Goal: Transaction & Acquisition: Purchase product/service

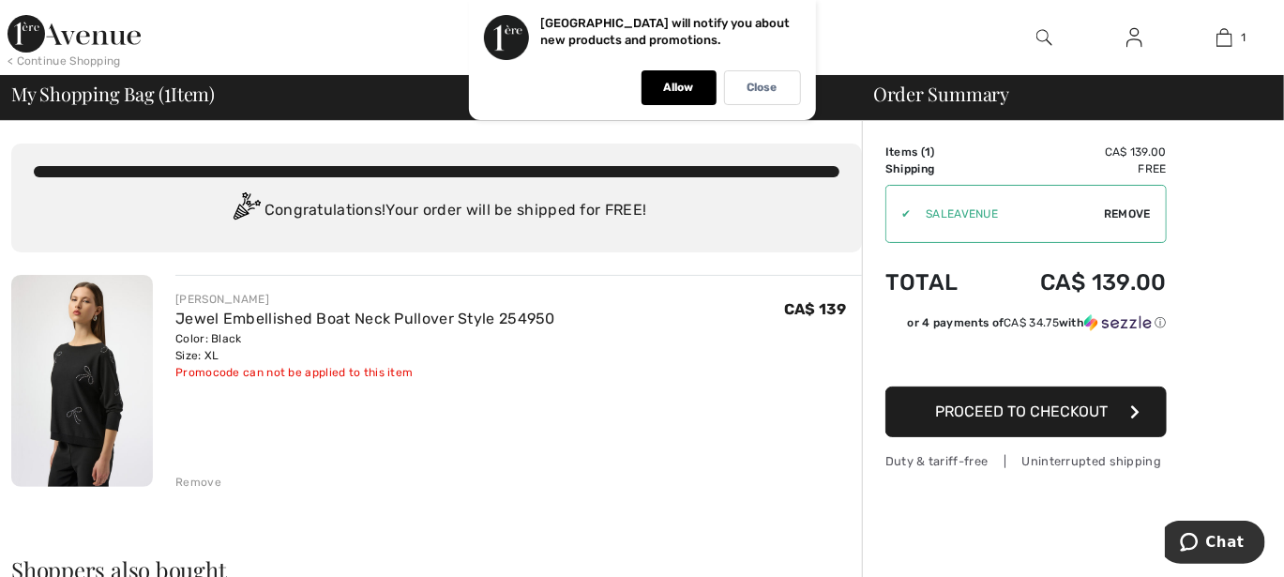
click at [1002, 407] on span "Proceed to Checkout" at bounding box center [1021, 411] width 173 height 18
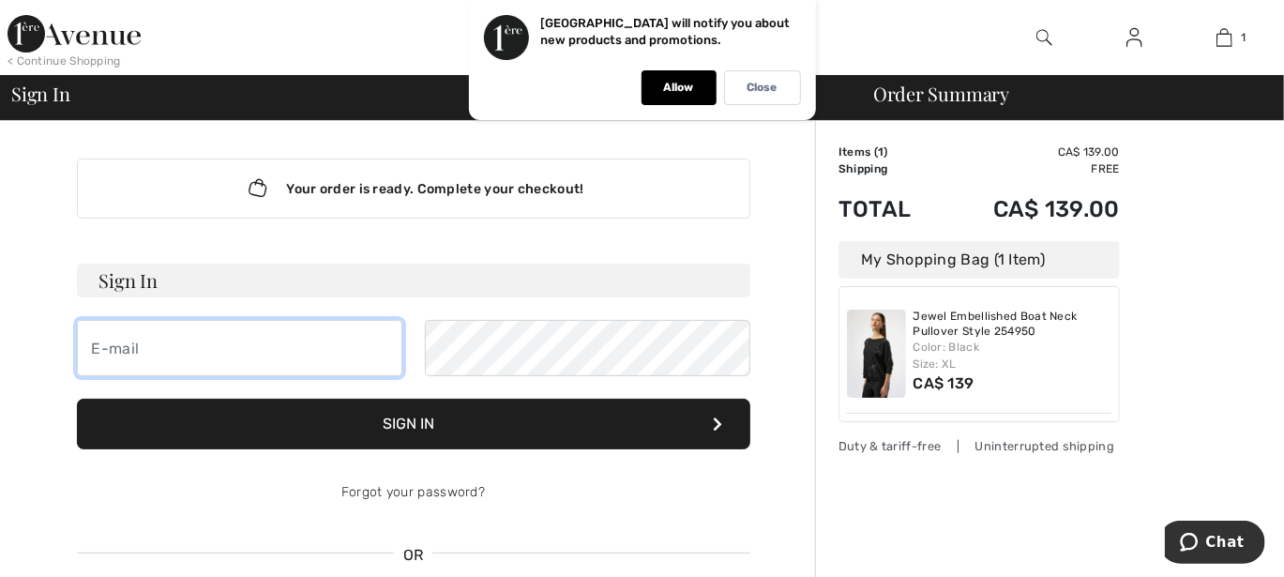
click at [212, 340] on input "email" at bounding box center [240, 348] width 326 height 56
type input "suemlepage@outlook.com"
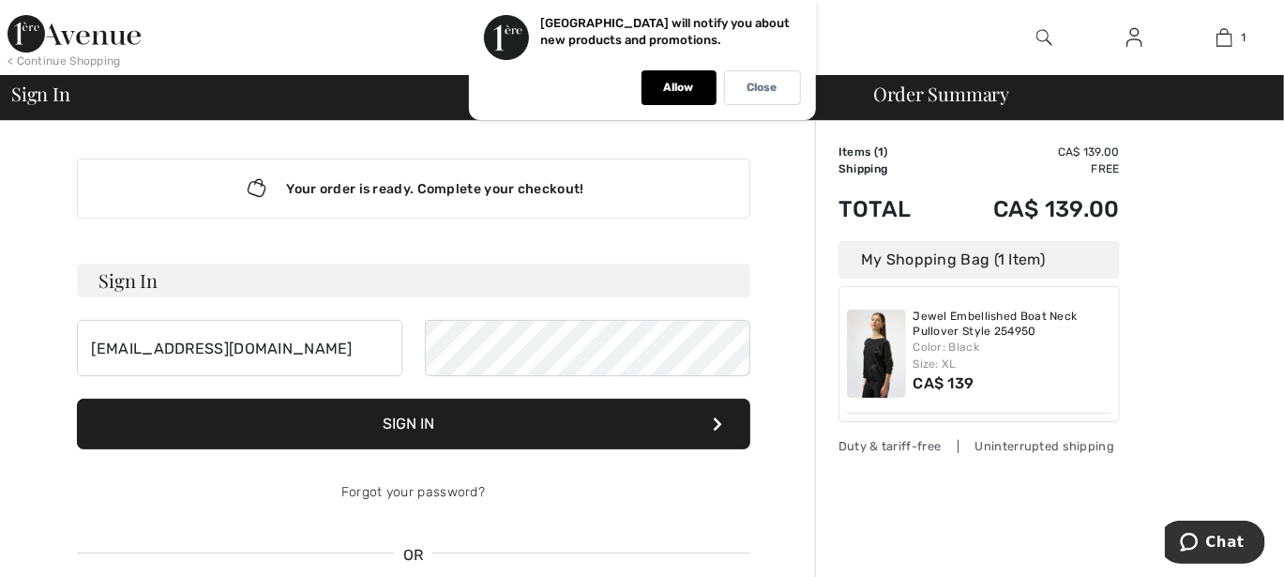
click at [404, 417] on button "Sign In" at bounding box center [414, 424] width 674 height 51
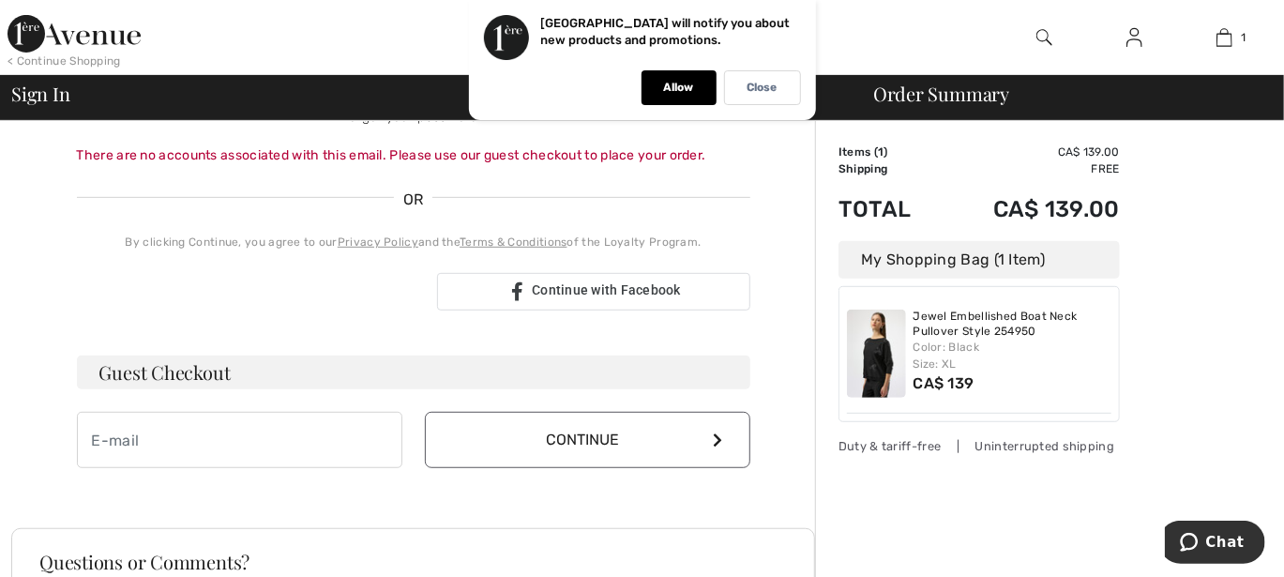
scroll to position [563, 0]
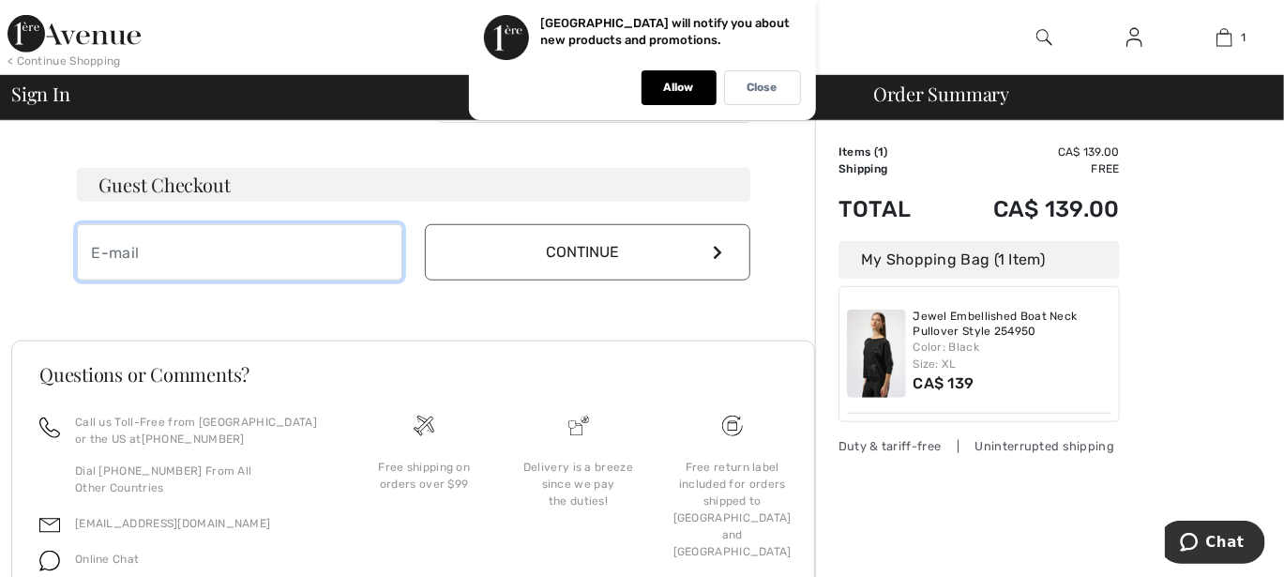
click at [148, 254] on input "email" at bounding box center [240, 252] width 326 height 56
type input "suemlepage@outlook.com"
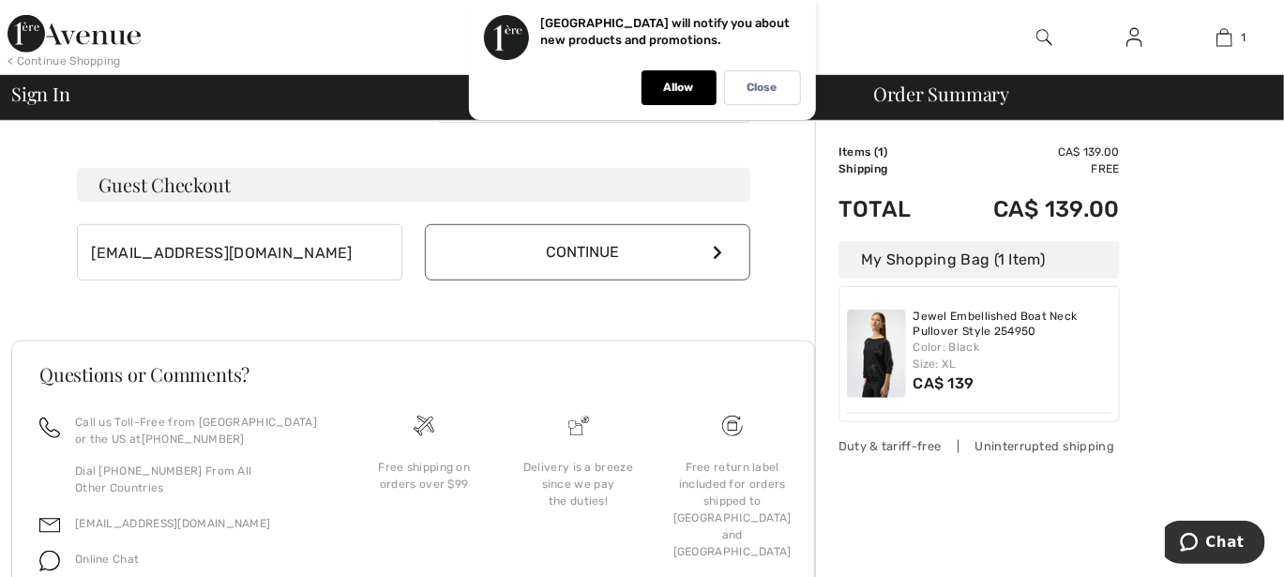
click at [483, 259] on button "Continue" at bounding box center [588, 252] width 326 height 56
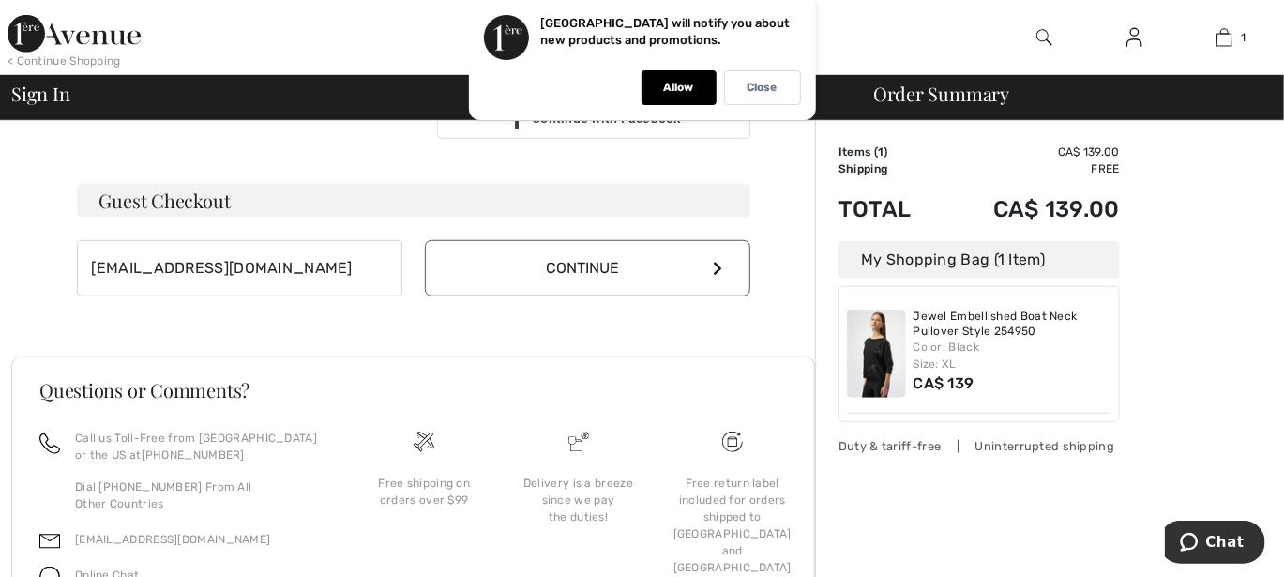
scroll to position [543, 0]
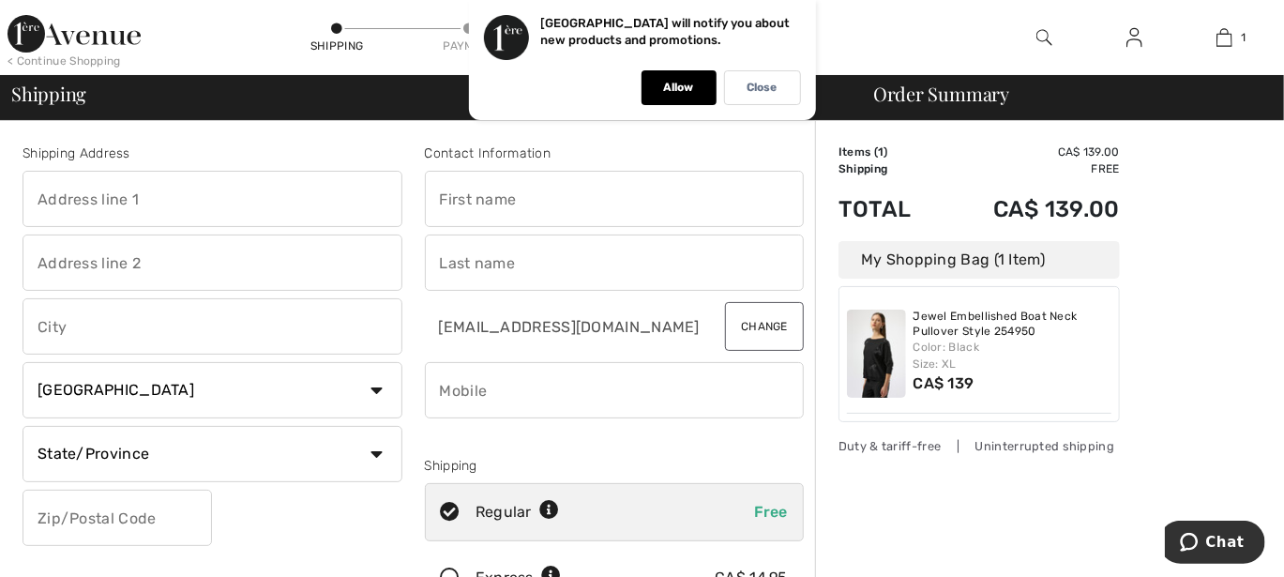
click at [123, 202] on input "text" at bounding box center [213, 199] width 380 height 56
type input "1548 [PERSON_NAME] Ave"
type input "Sudbury"
click at [259, 450] on select "State/Province Alberta British Columbia Manitoba New Brunswick Newfoundland and…" at bounding box center [213, 454] width 380 height 56
select select "ON"
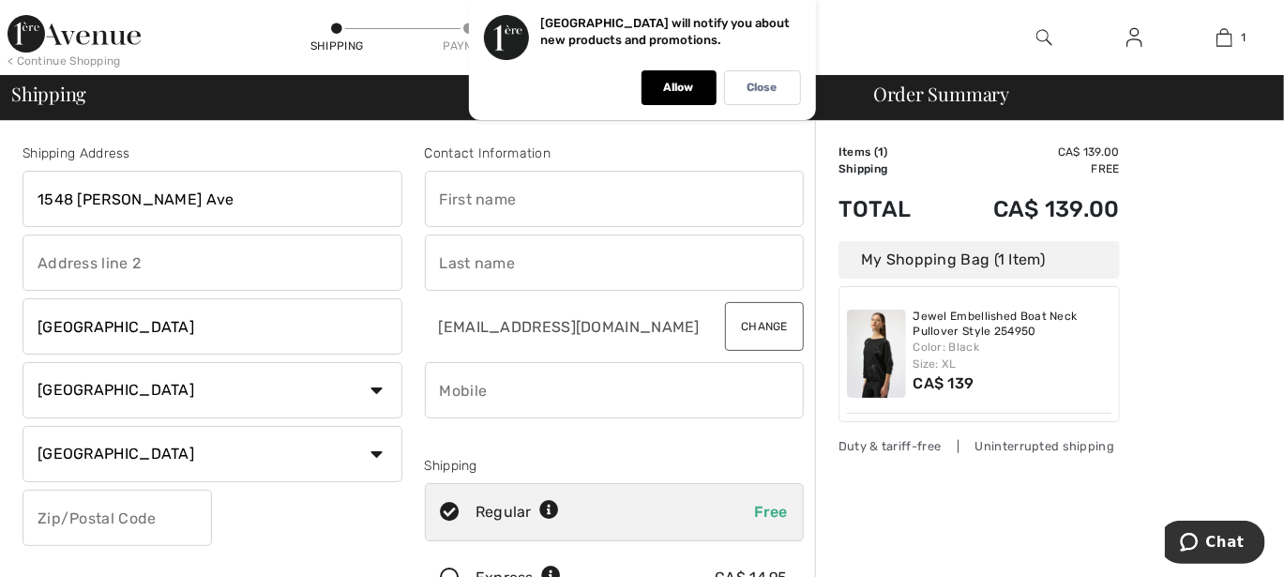
click at [23, 426] on select "State/Province Alberta British Columbia Manitoba New Brunswick Newfoundland and…" at bounding box center [213, 454] width 380 height 56
click at [94, 513] on input "text" at bounding box center [118, 518] width 190 height 56
type input "P3A4G9"
click at [437, 198] on input "text" at bounding box center [615, 199] width 380 height 56
type input "Sue"
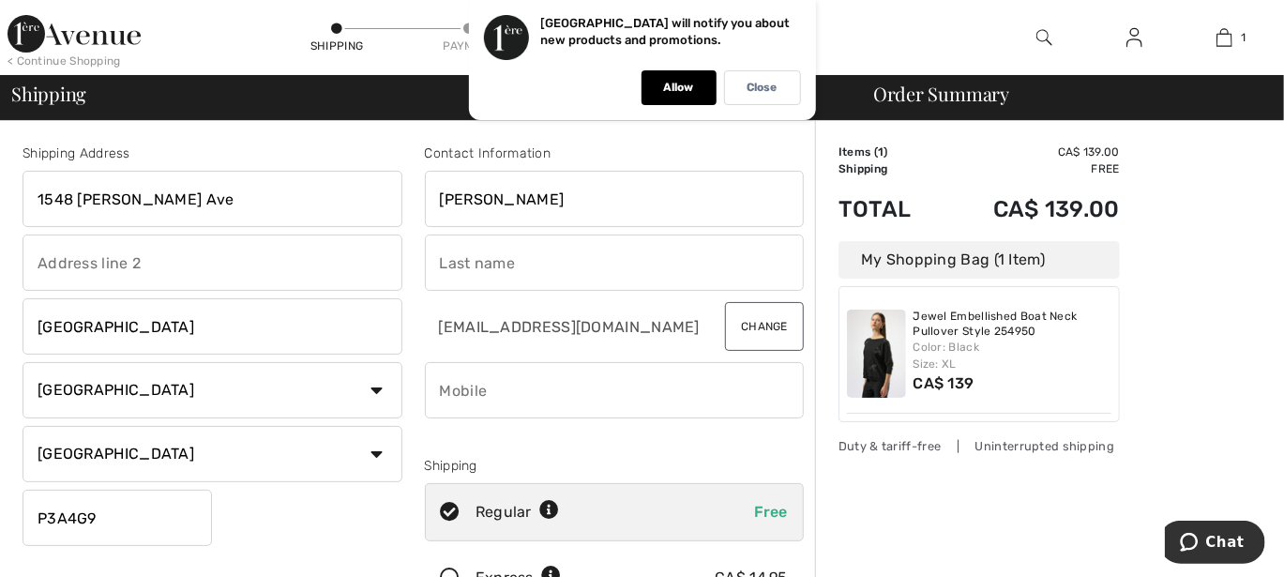
click at [445, 265] on input "text" at bounding box center [615, 263] width 380 height 56
type input "Lepage"
click at [443, 391] on input "phone" at bounding box center [615, 390] width 380 height 56
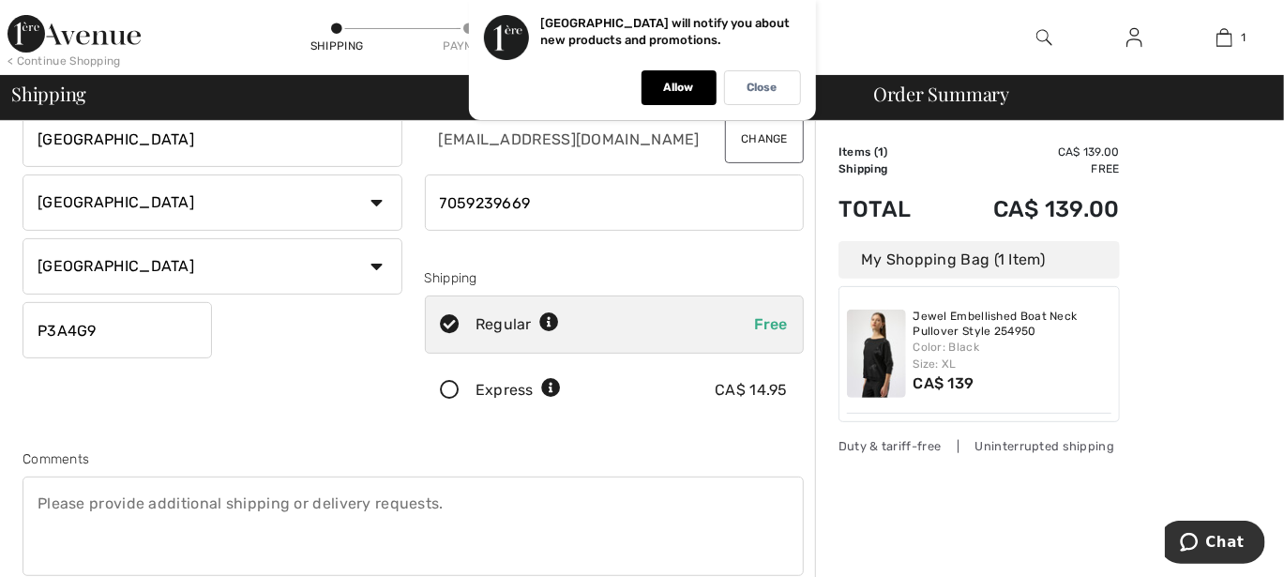
click at [469, 200] on input "phone" at bounding box center [615, 203] width 380 height 56
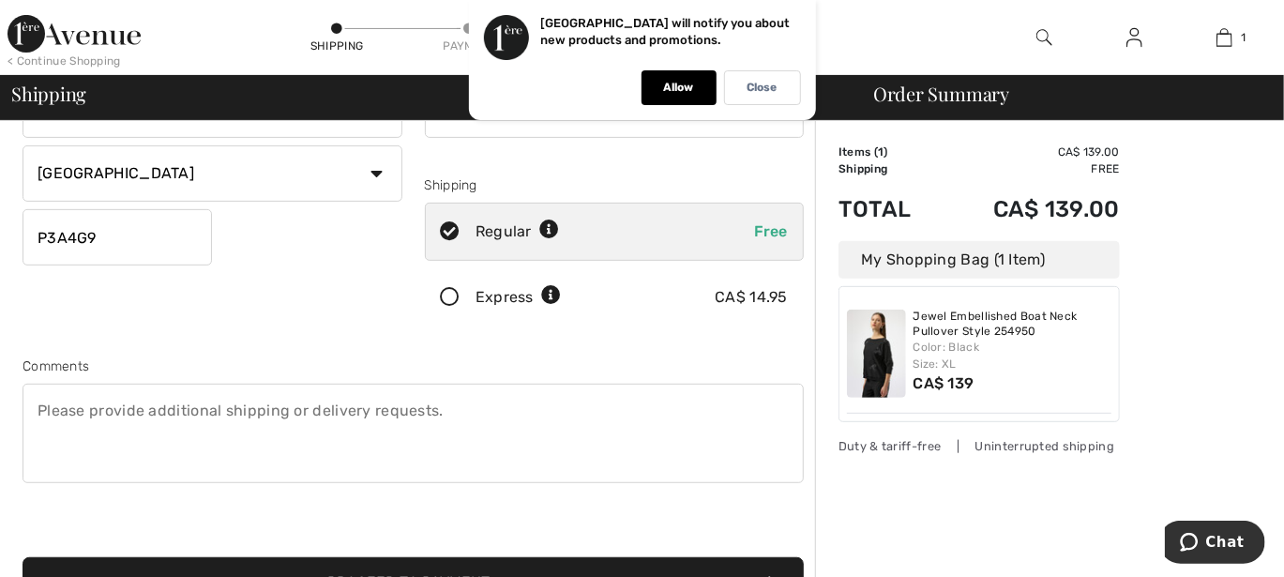
scroll to position [469, 0]
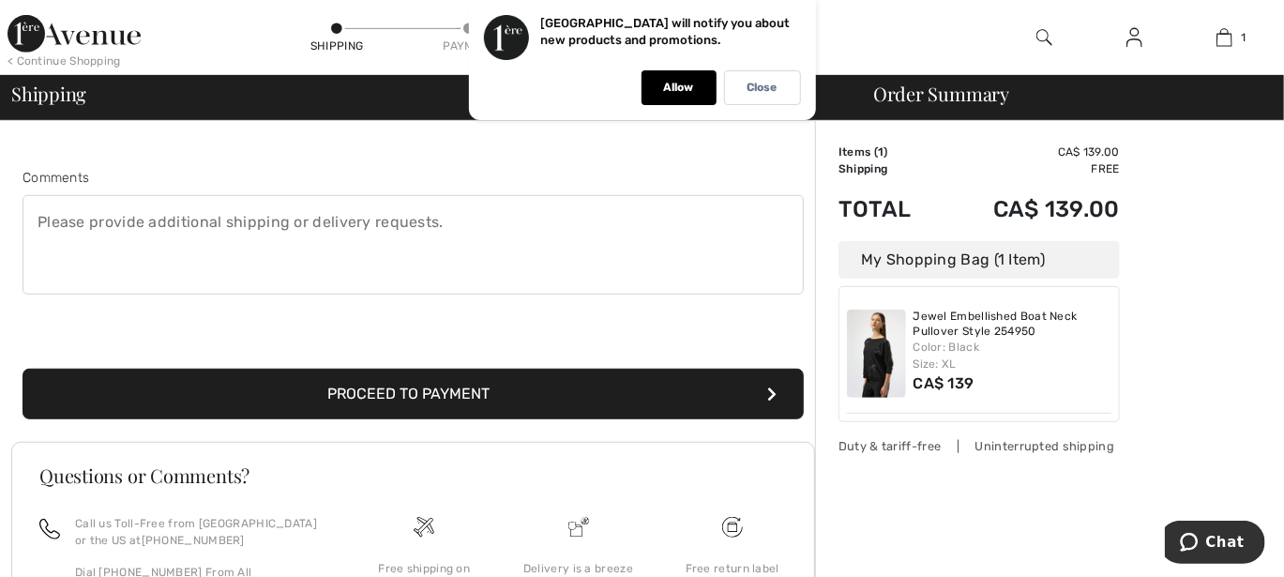
type input "7059239669"
click at [34, 220] on textarea at bounding box center [414, 244] width 782 height 99
click at [441, 392] on button "Proceed to Payment" at bounding box center [414, 394] width 782 height 51
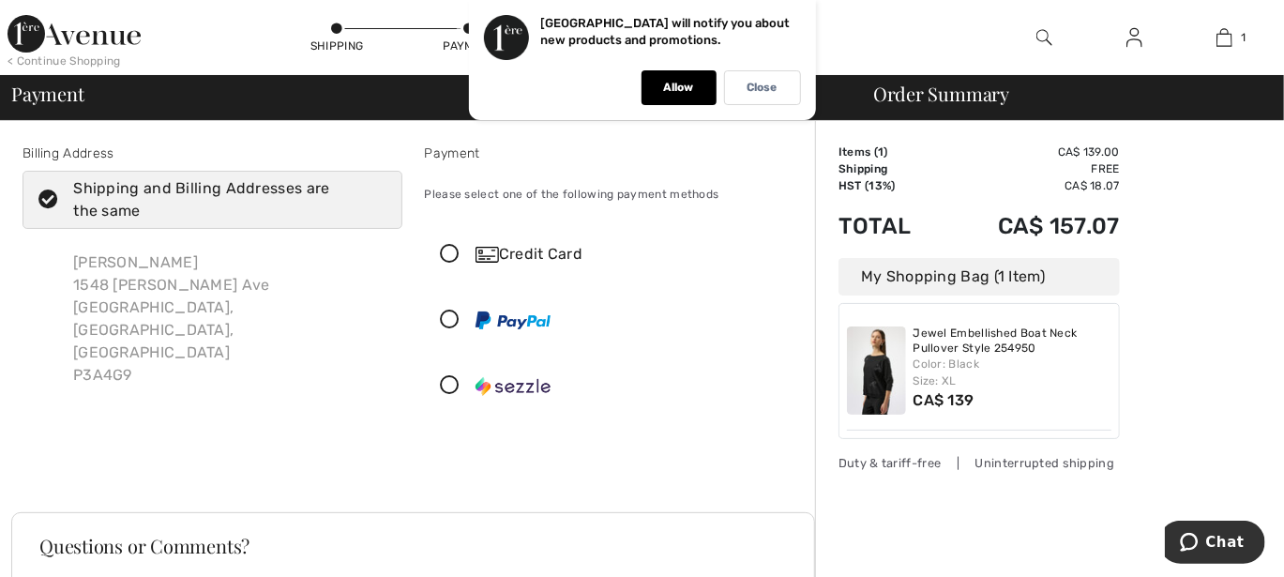
click at [450, 251] on icon at bounding box center [451, 255] width 50 height 20
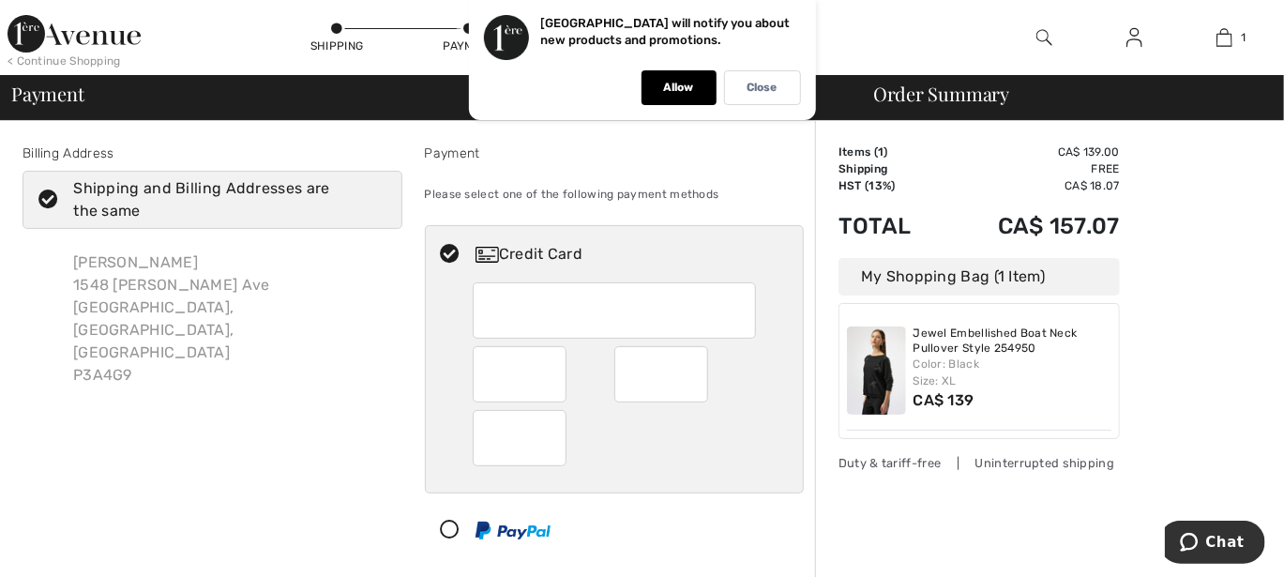
click at [527, 462] on div at bounding box center [520, 438] width 94 height 56
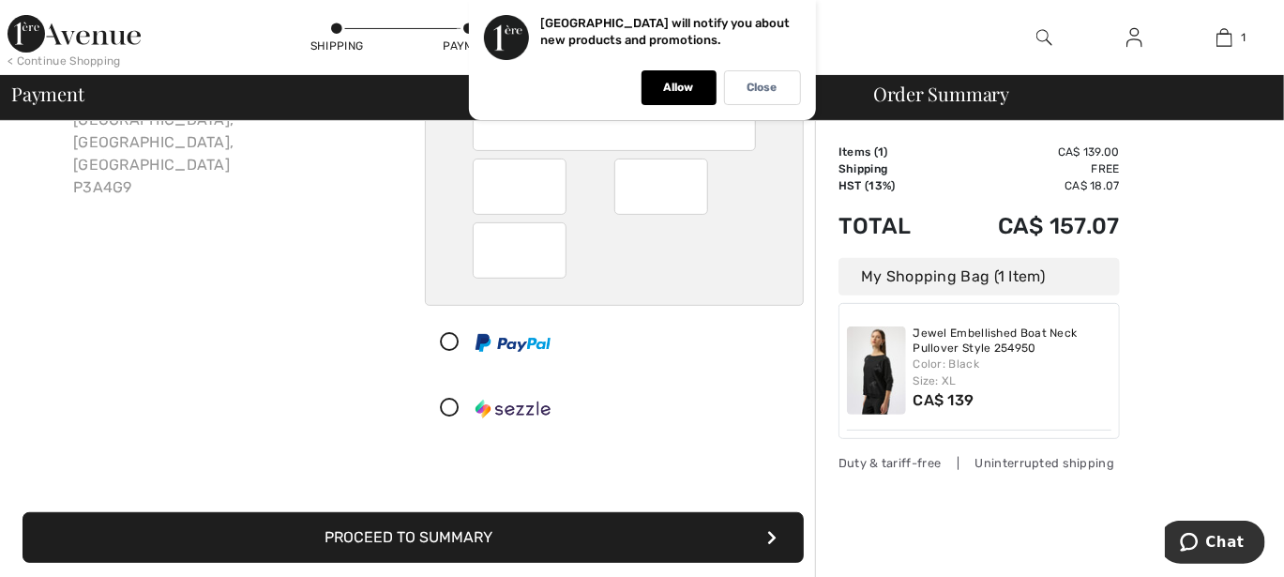
scroll to position [375, 0]
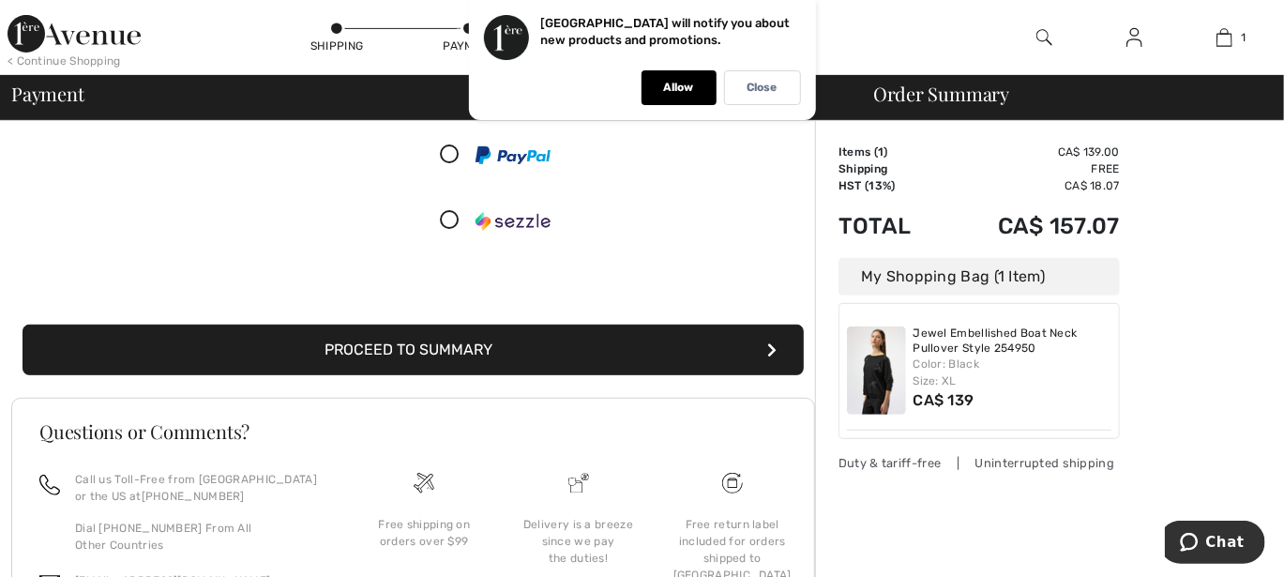
click at [417, 346] on button "Proceed to Summary" at bounding box center [414, 350] width 782 height 51
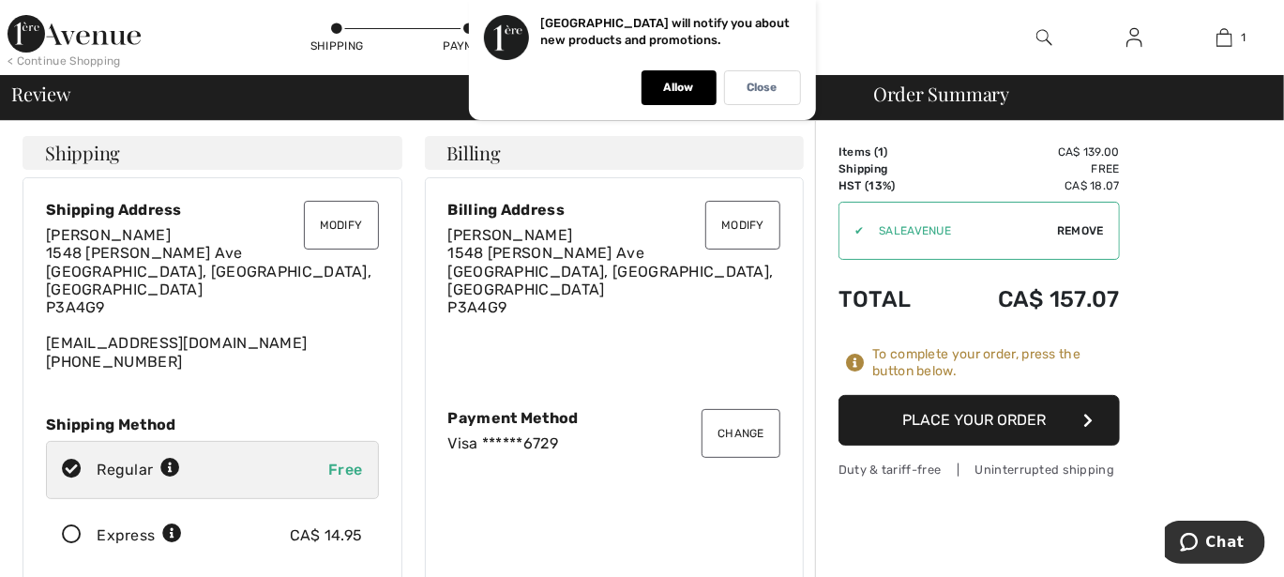
scroll to position [94, 0]
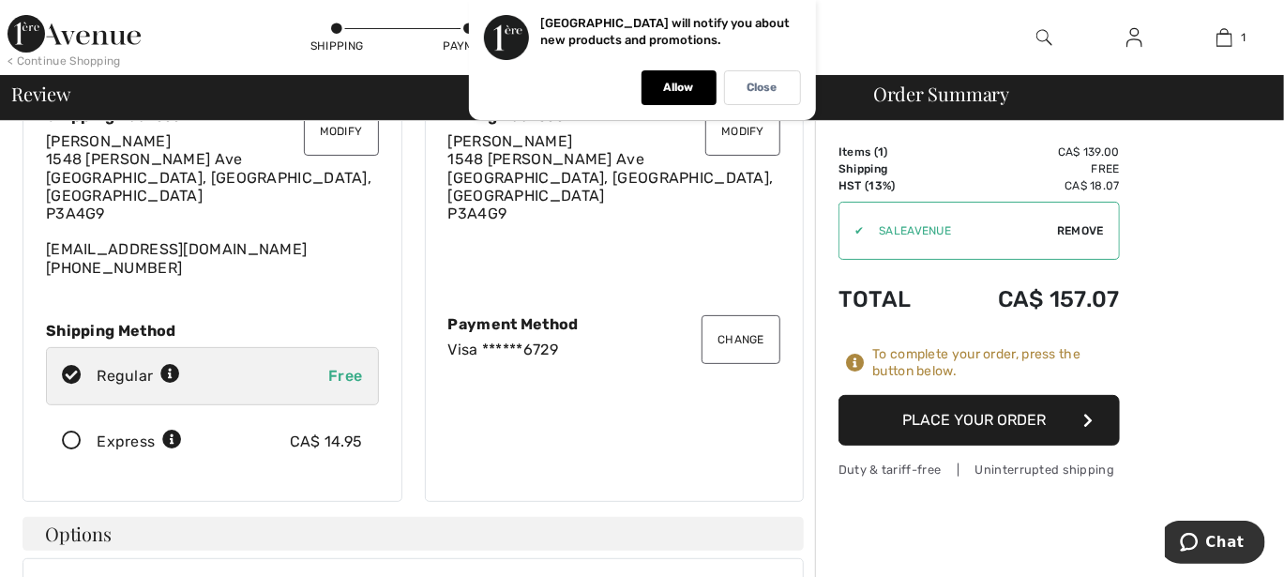
click at [1031, 424] on button "Place Your Order" at bounding box center [979, 420] width 281 height 51
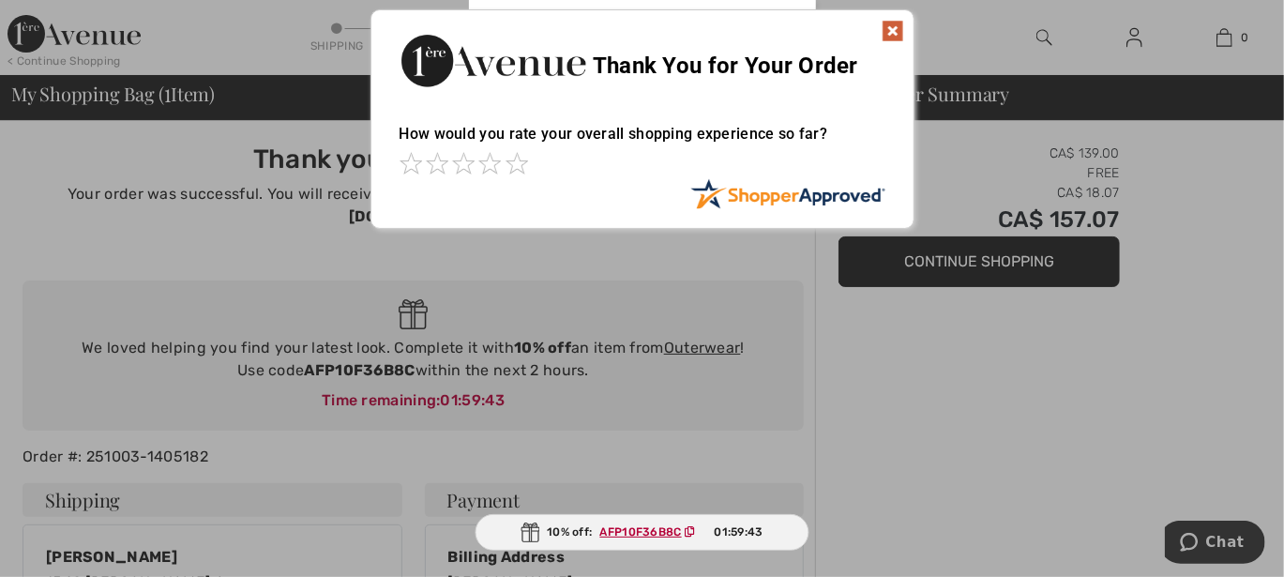
click at [892, 34] on img at bounding box center [893, 31] width 23 height 23
